Goal: Task Accomplishment & Management: Manage account settings

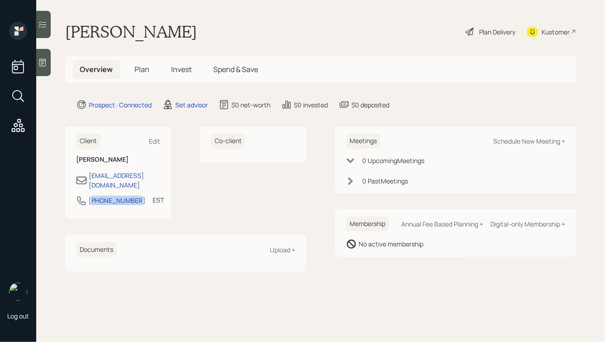
drag, startPoint x: 130, startPoint y: 196, endPoint x: 92, endPoint y: 196, distance: 38.0
click at [92, 196] on div "[PHONE_NUMBER] EST Currently 10:48 AM" at bounding box center [118, 203] width 84 height 16
copy div "[PHONE_NUMBER]"
click at [516, 141] on div "Schedule New Meeting +" at bounding box center [529, 141] width 72 height 9
select select "round-[PERSON_NAME]"
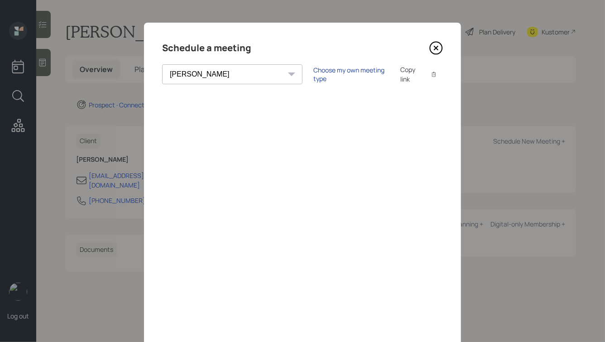
click at [313, 72] on div "Choose my own meeting type" at bounding box center [351, 74] width 76 height 17
click at [434, 45] on icon at bounding box center [436, 48] width 14 height 14
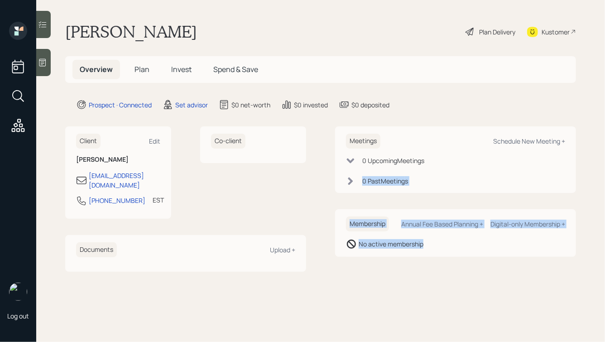
drag, startPoint x: 440, startPoint y: 251, endPoint x: 282, endPoint y: 132, distance: 197.8
click at [282, 130] on div "Client Edit [PERSON_NAME] [EMAIL_ADDRESS][DOMAIN_NAME] [PHONE_NUMBER] EST Curre…" at bounding box center [320, 198] width 511 height 145
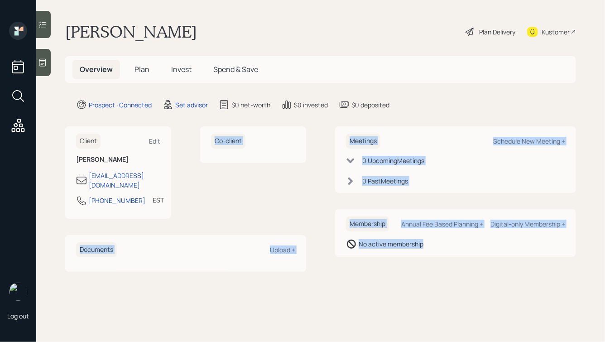
click at [282, 132] on div "Co-client" at bounding box center [253, 144] width 106 height 37
